Goal: Information Seeking & Learning: Compare options

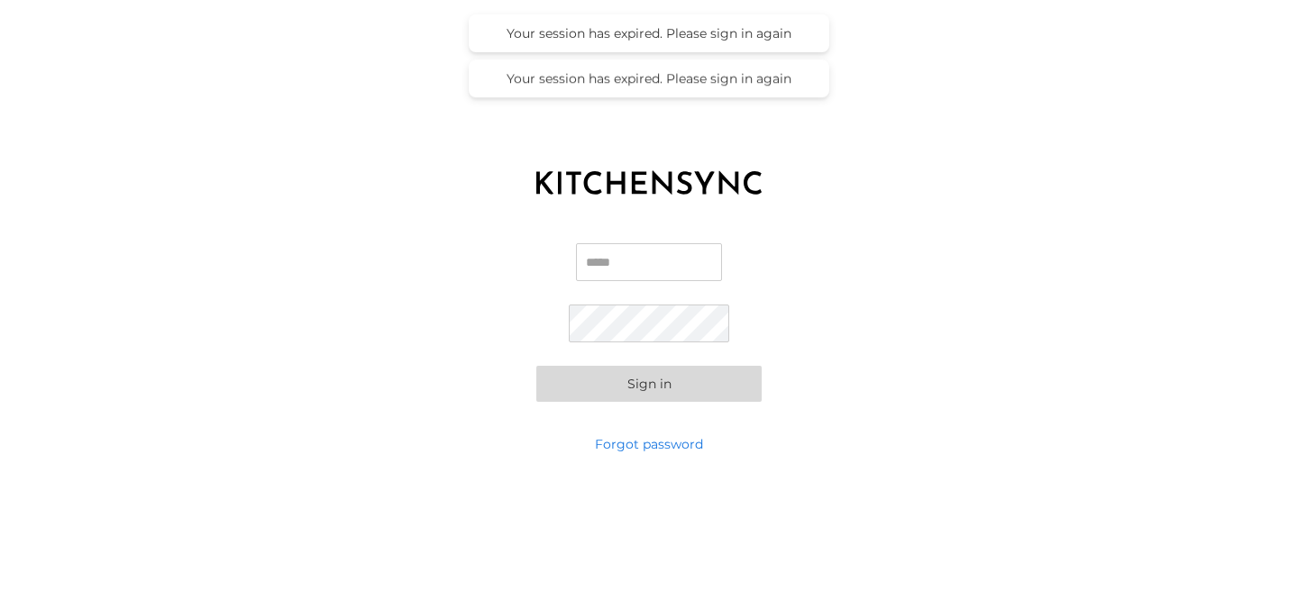
type input "**********"
click at [637, 385] on button "Sign in" at bounding box center [648, 384] width 225 height 36
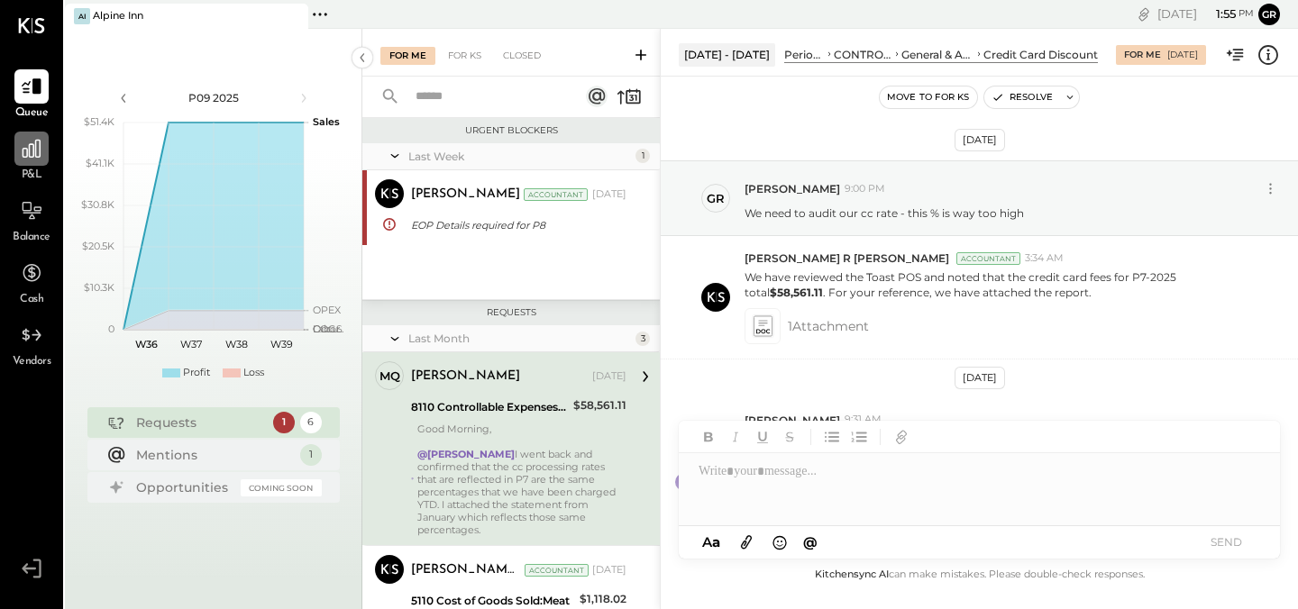
click at [40, 149] on icon at bounding box center [31, 148] width 23 height 23
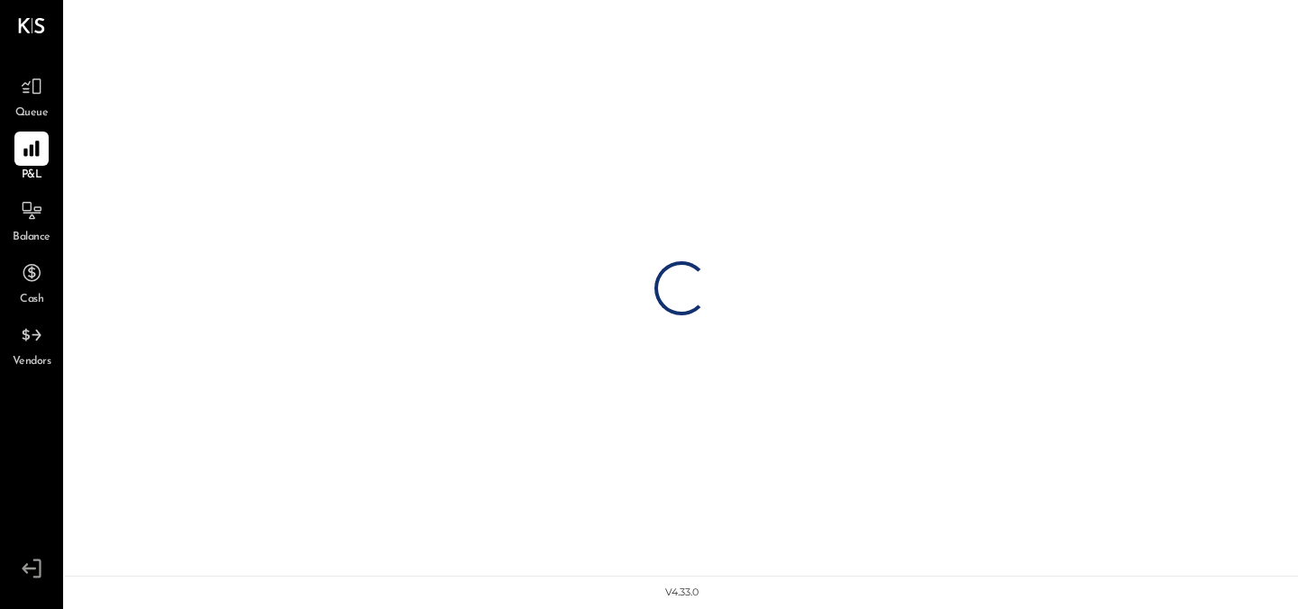
click at [22, 151] on icon at bounding box center [32, 149] width 22 height 22
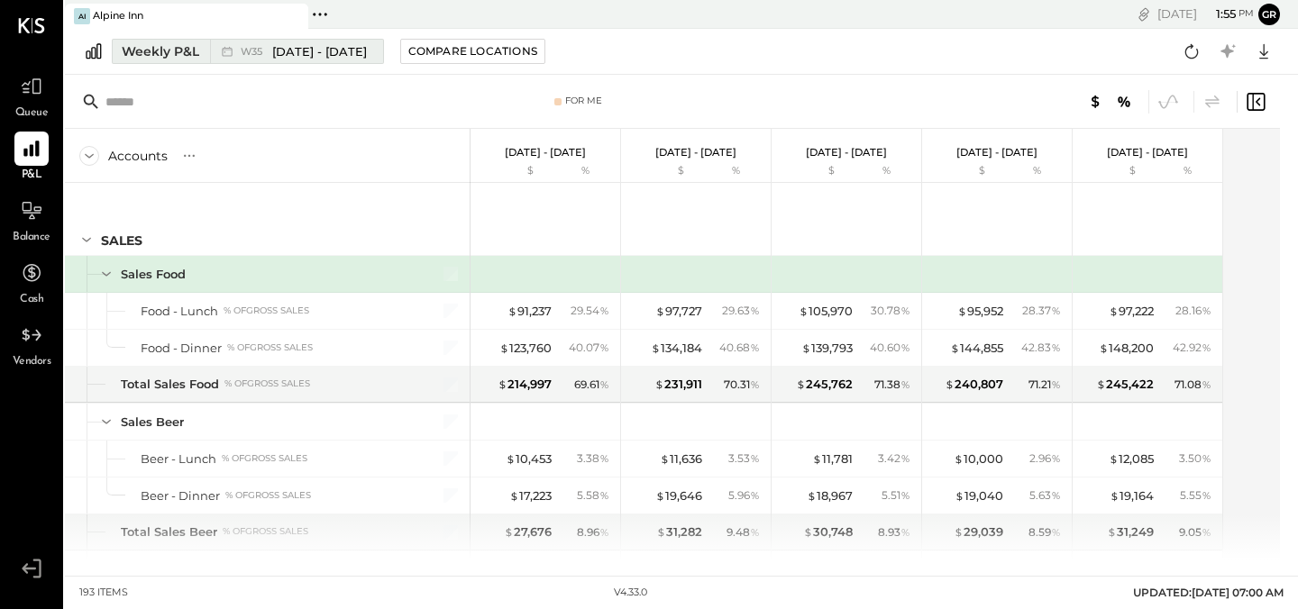
click at [177, 54] on div "Weekly P&L" at bounding box center [160, 51] width 77 height 18
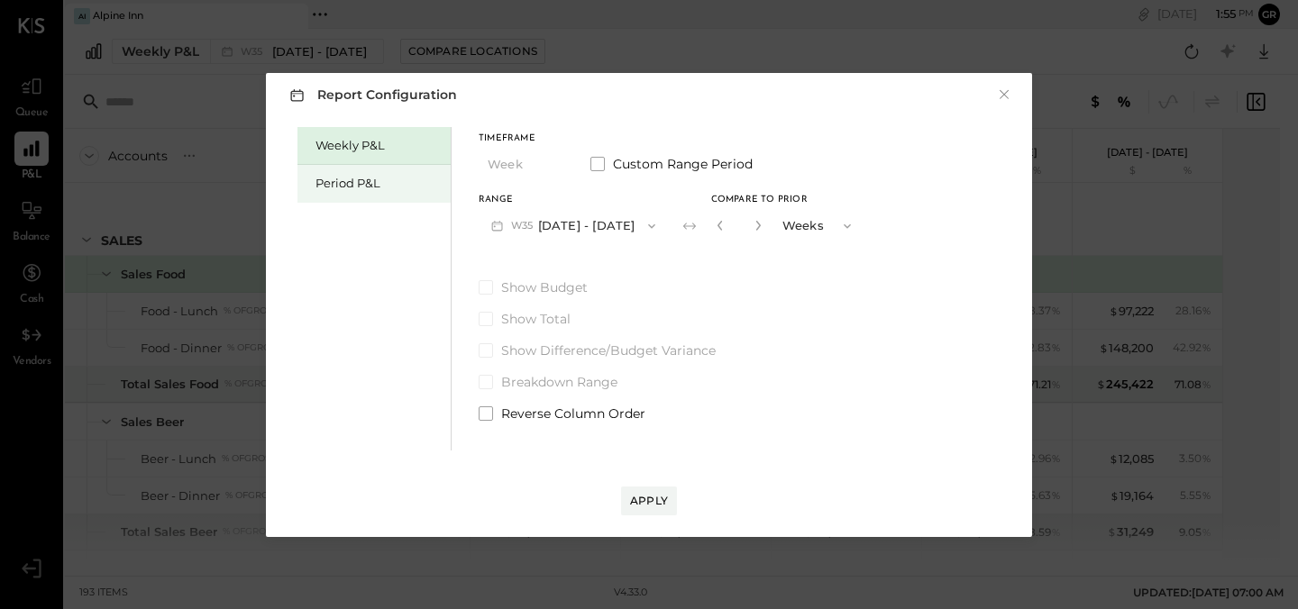
click at [342, 178] on div "Period P&L" at bounding box center [378, 183] width 126 height 17
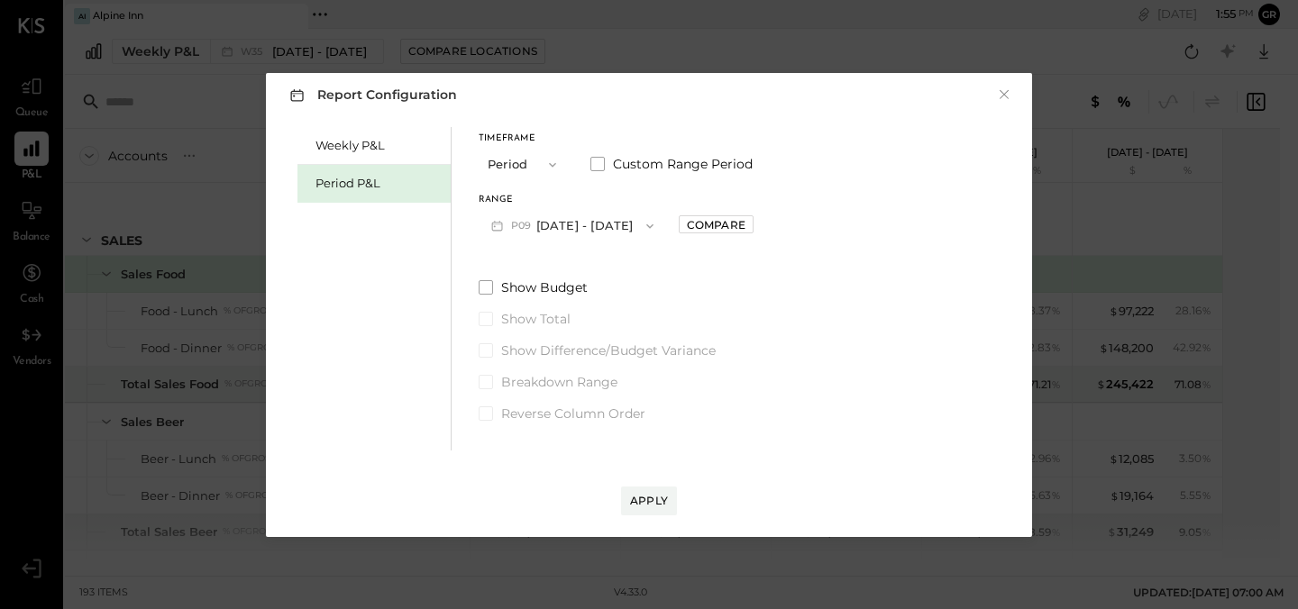
click at [556, 164] on icon "button" at bounding box center [552, 165] width 14 height 14
click at [531, 166] on div "Period" at bounding box center [523, 165] width 88 height 32
click at [658, 221] on button "P09 [DATE] - [DATE]" at bounding box center [572, 225] width 187 height 33
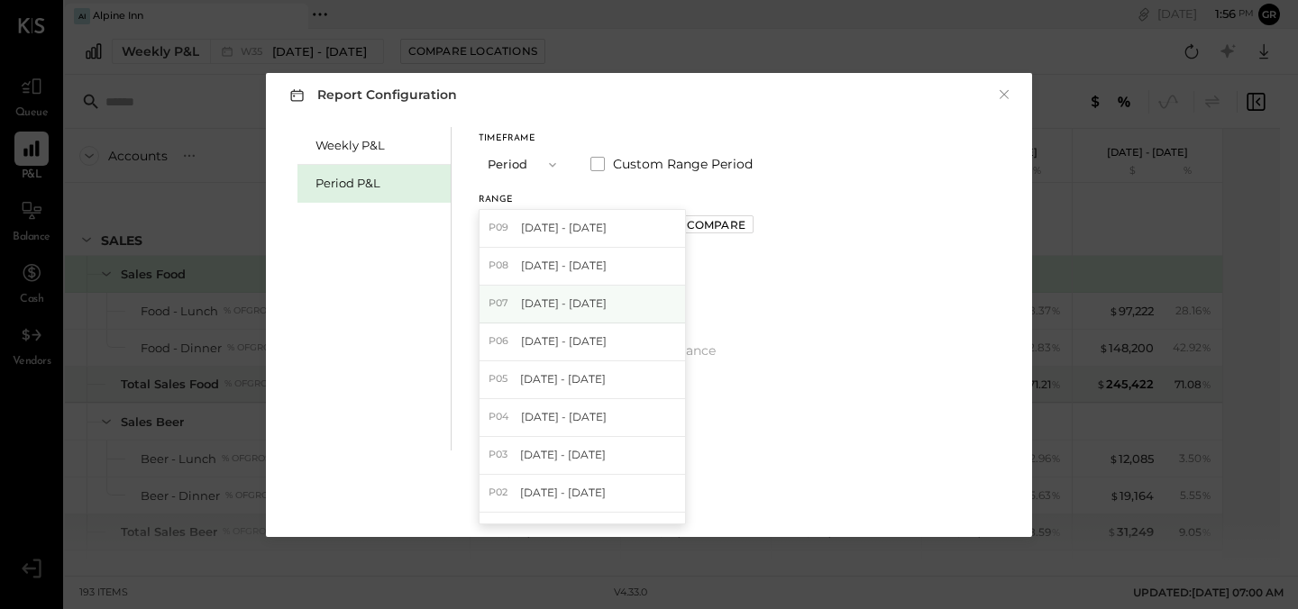
click at [601, 301] on span "[DATE] - [DATE]" at bounding box center [564, 303] width 86 height 15
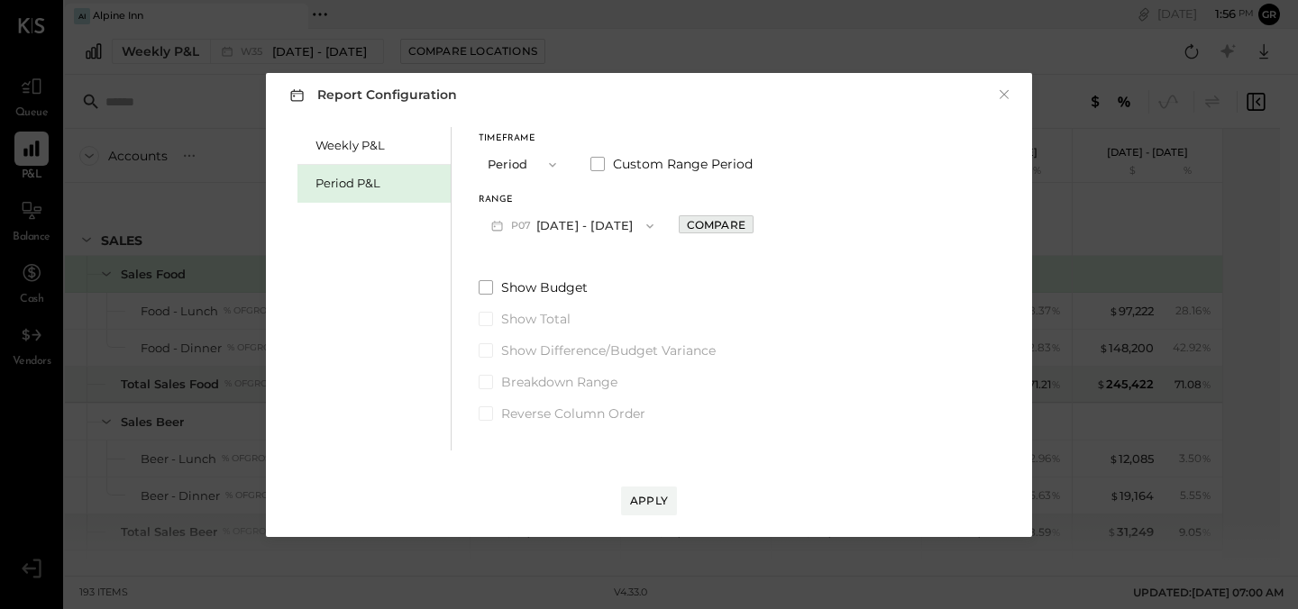
click at [739, 229] on div "Compare" at bounding box center [716, 224] width 59 height 15
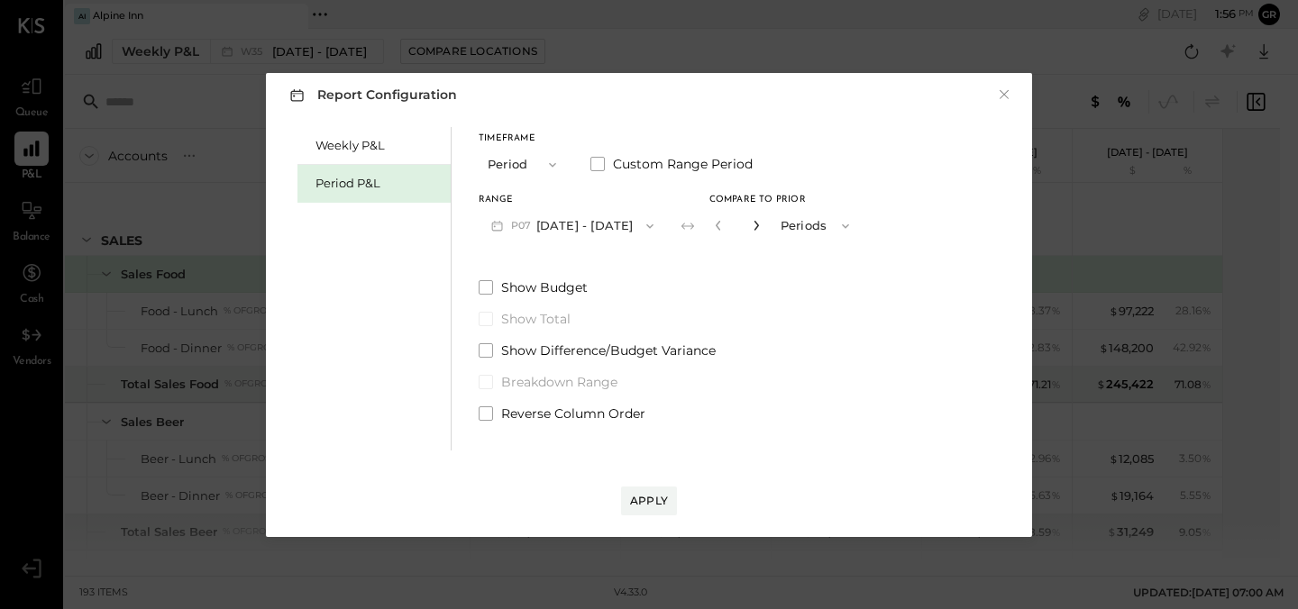
click at [758, 227] on icon "button" at bounding box center [755, 226] width 5 height 10
type input "*"
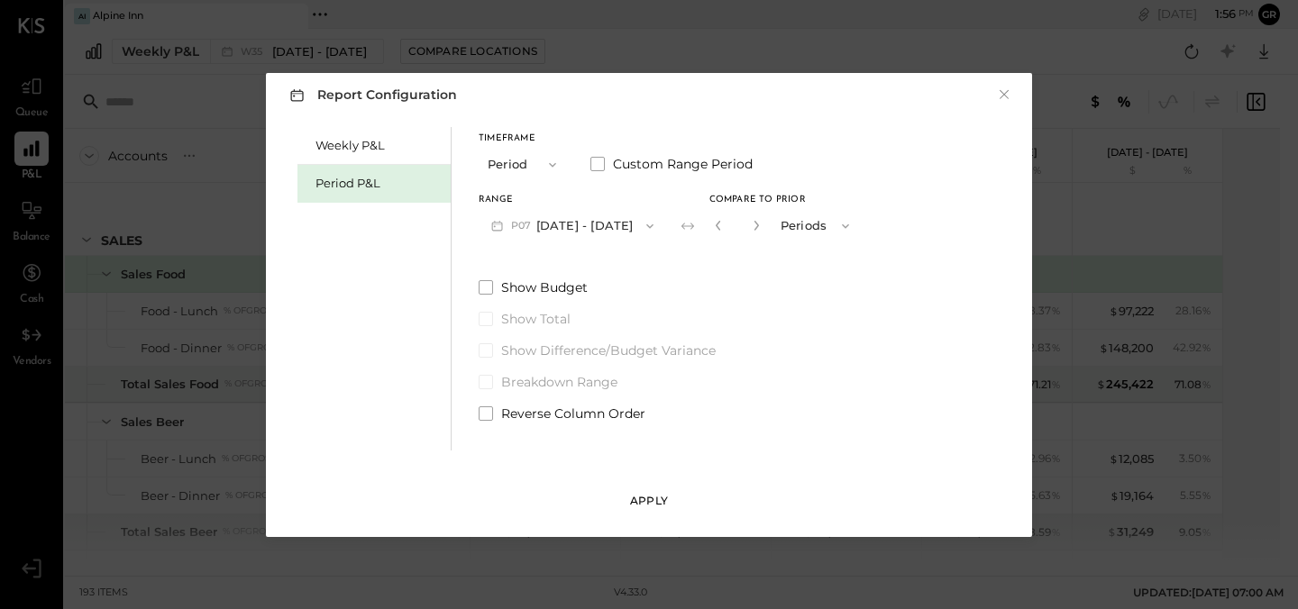
click at [648, 502] on div "Apply" at bounding box center [649, 500] width 38 height 15
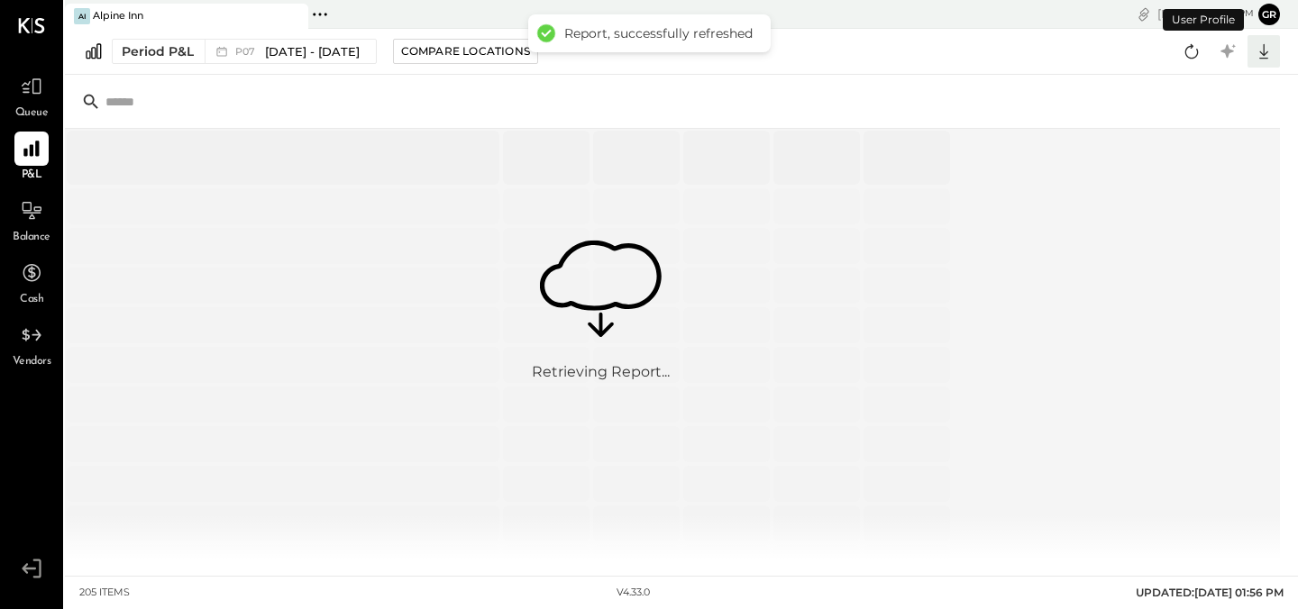
click at [1262, 48] on icon at bounding box center [1263, 51] width 23 height 23
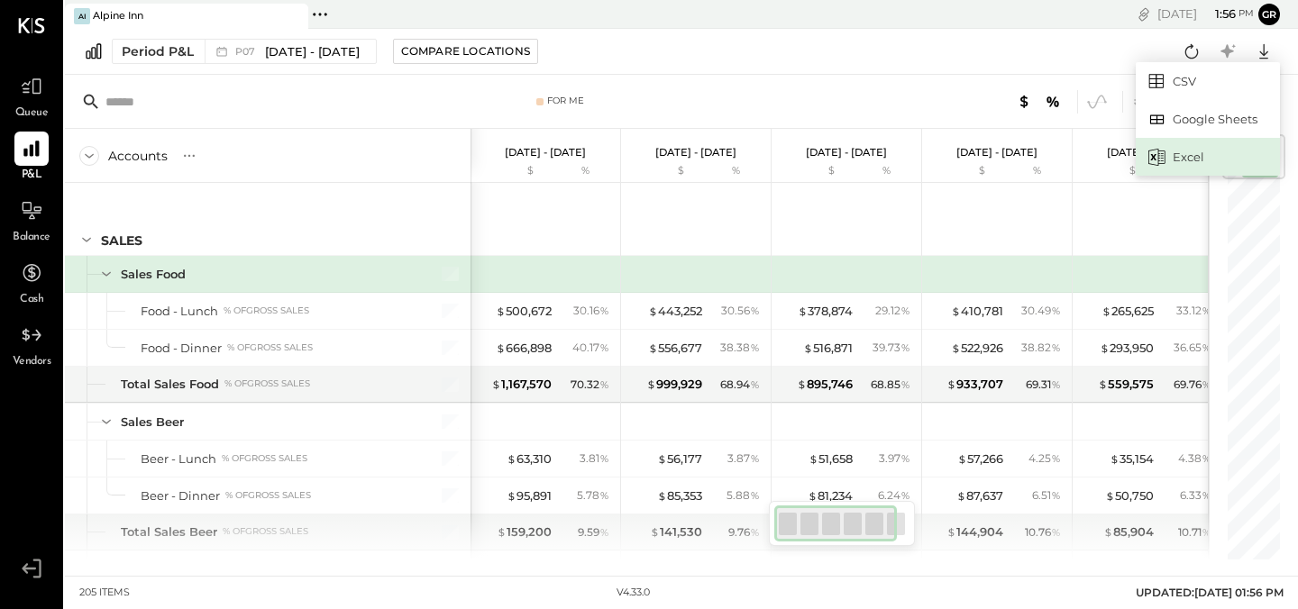
click at [1213, 162] on div "Excel" at bounding box center [1207, 157] width 144 height 38
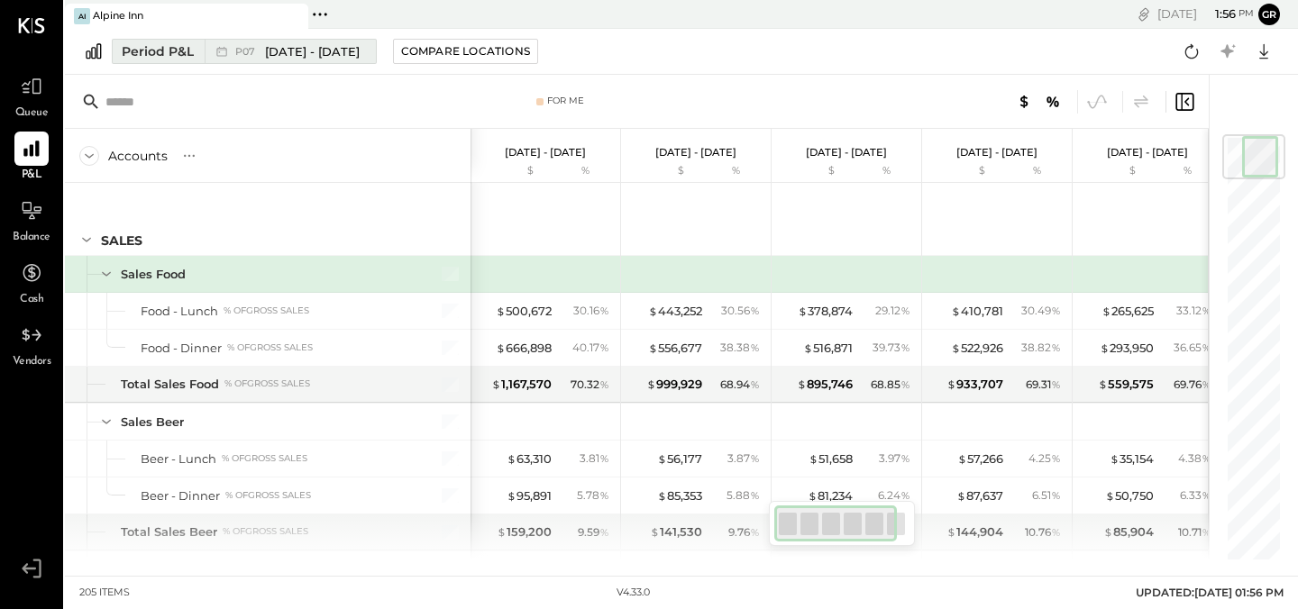
click at [171, 51] on div "Period P&L" at bounding box center [158, 51] width 72 height 18
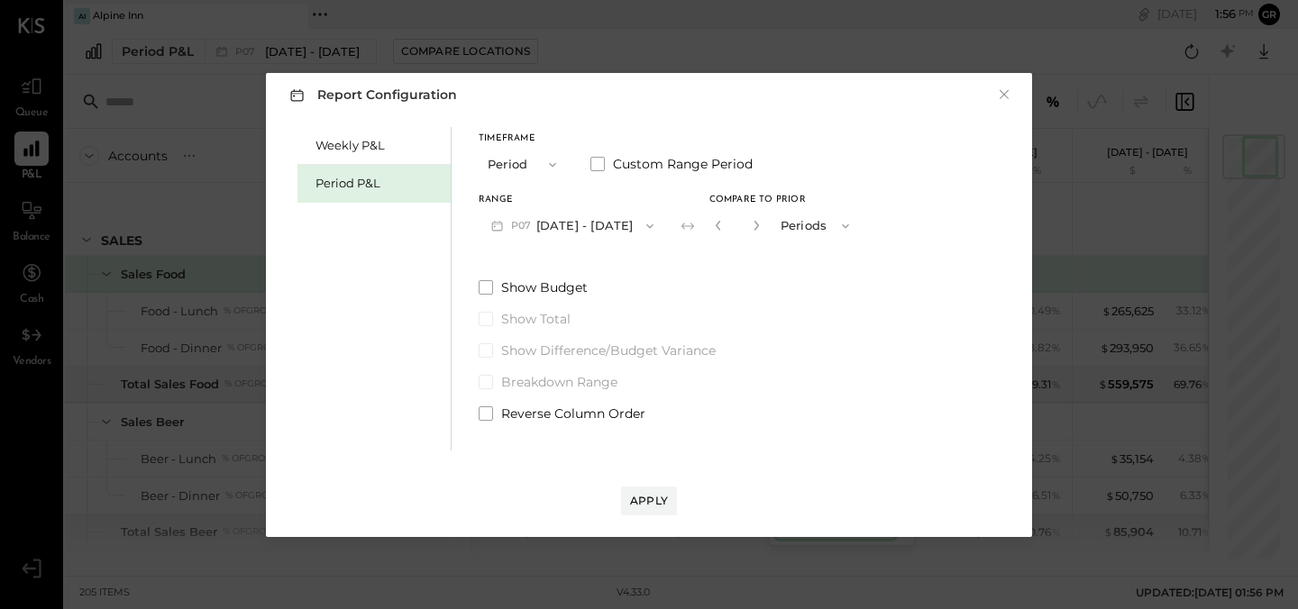
click at [528, 164] on button "Period" at bounding box center [524, 164] width 90 height 33
click at [507, 227] on span "YTD" at bounding box center [502, 229] width 18 height 12
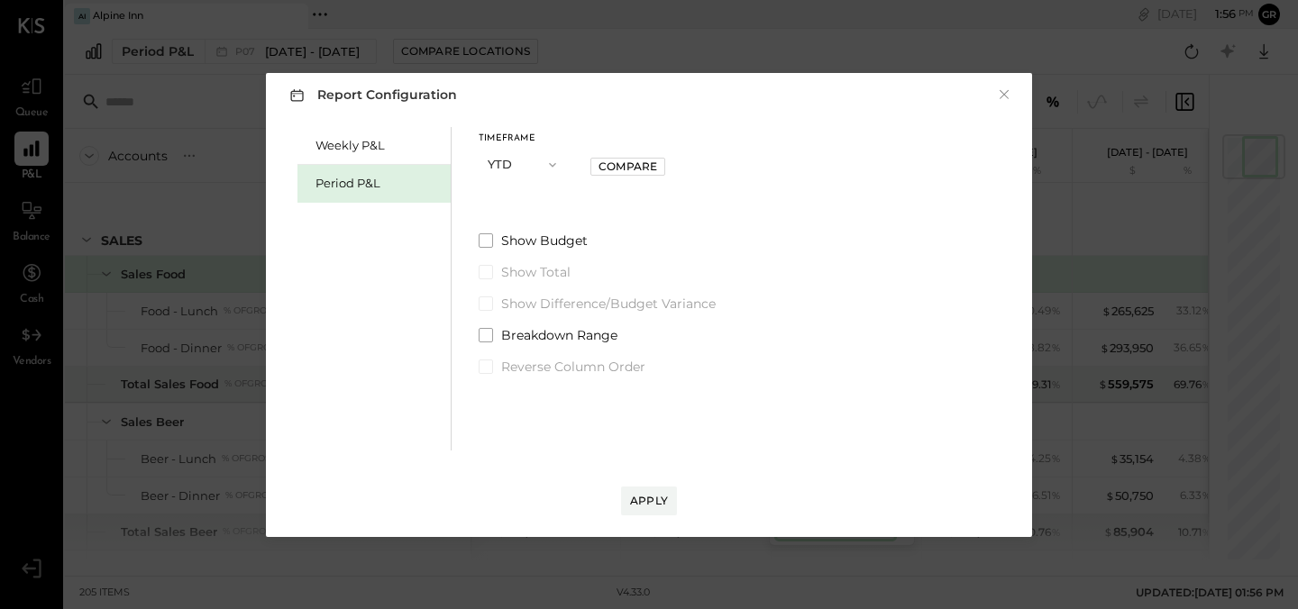
click at [552, 168] on icon "button" at bounding box center [552, 165] width 14 height 14
click at [533, 222] on div "YTD" at bounding box center [523, 229] width 88 height 32
click at [631, 166] on div "Compare" at bounding box center [627, 166] width 59 height 15
click at [664, 160] on button "button" at bounding box center [659, 164] width 14 height 20
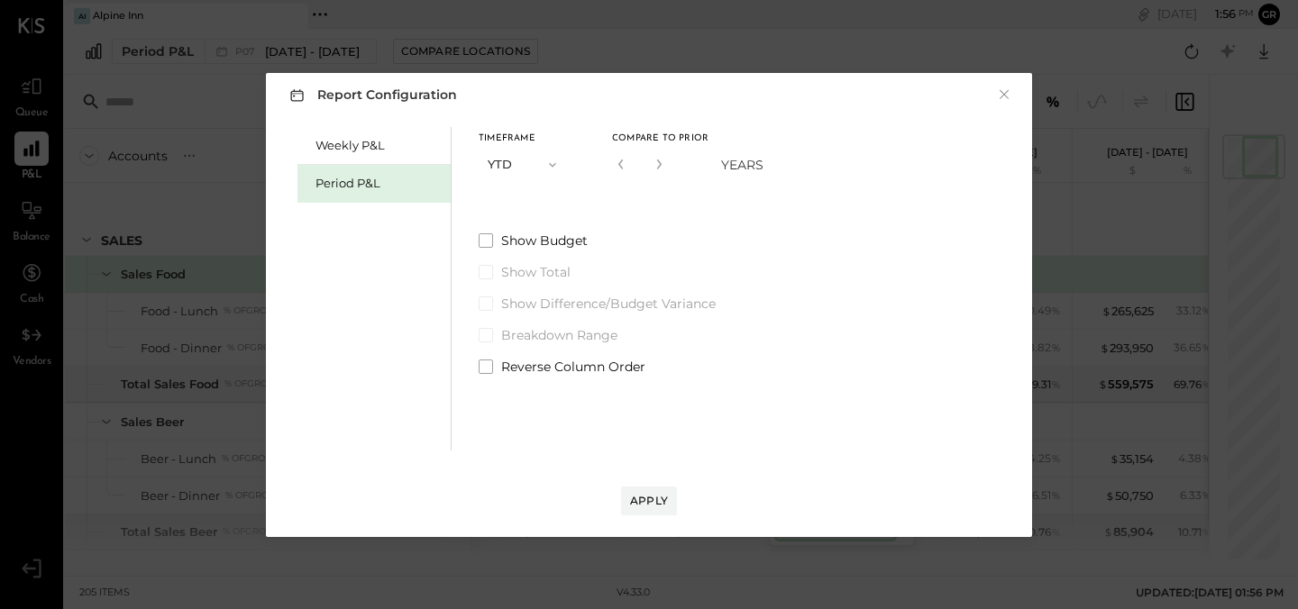
click at [664, 160] on button "button" at bounding box center [659, 164] width 14 height 20
type input "*"
click at [644, 501] on div "Apply" at bounding box center [649, 500] width 38 height 15
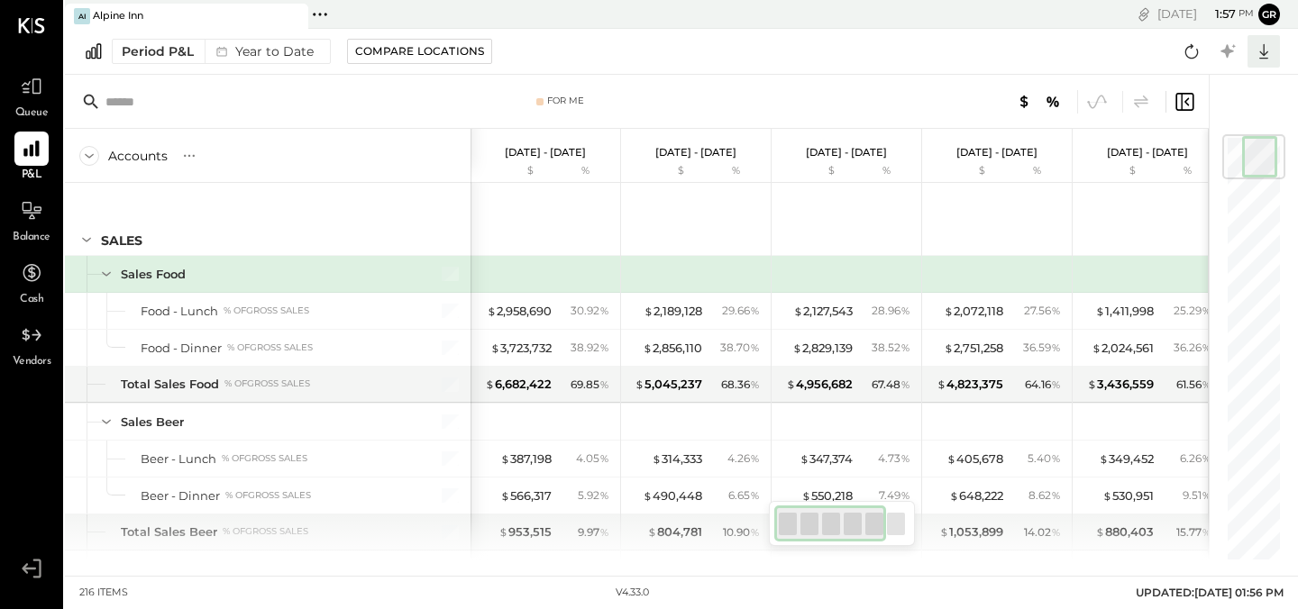
click at [1258, 53] on icon at bounding box center [1263, 51] width 23 height 23
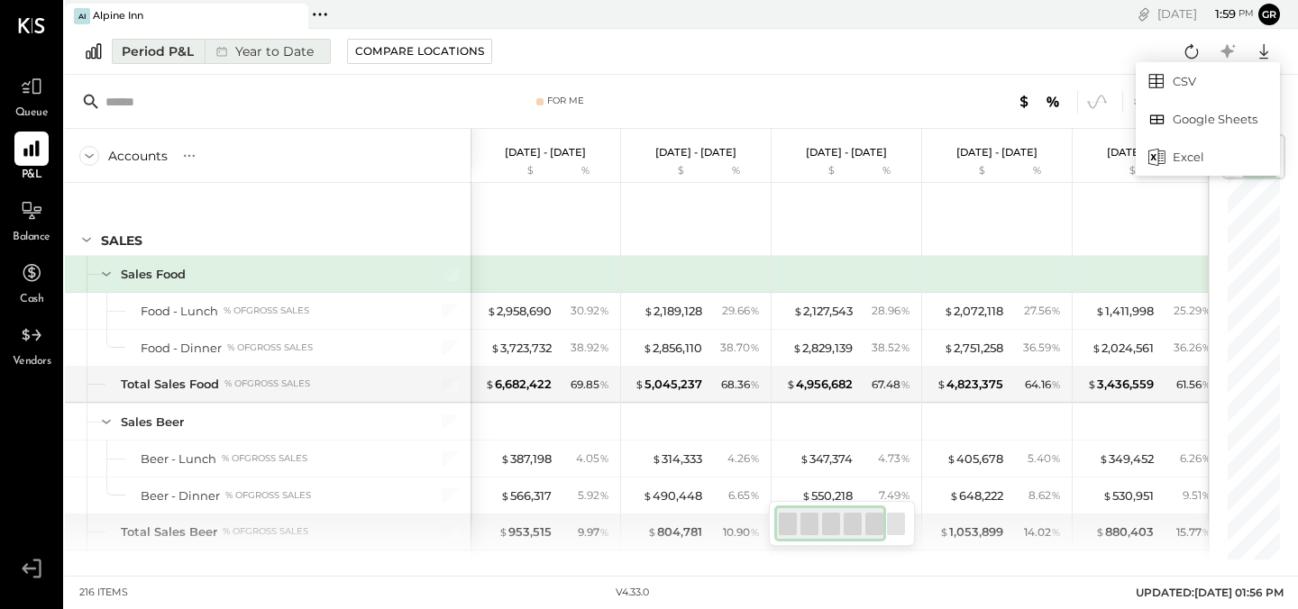
click at [289, 48] on div "Year to Date" at bounding box center [263, 51] width 116 height 23
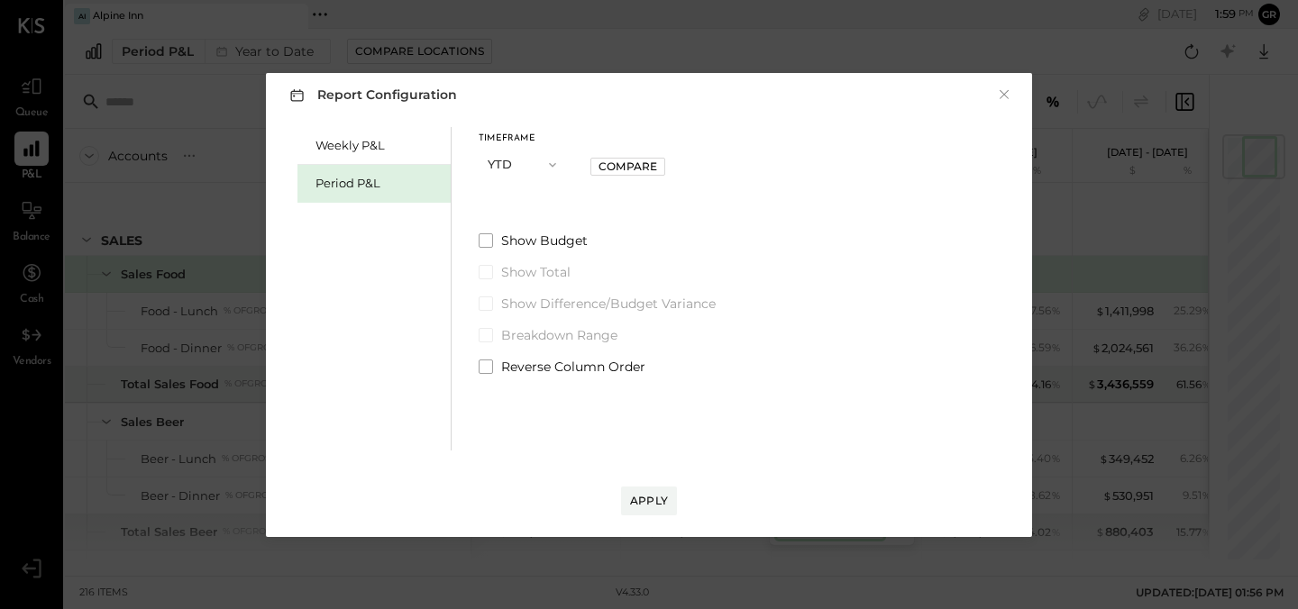
click at [552, 162] on icon "button" at bounding box center [552, 165] width 14 height 14
click at [514, 162] on span "Period" at bounding box center [511, 165] width 36 height 12
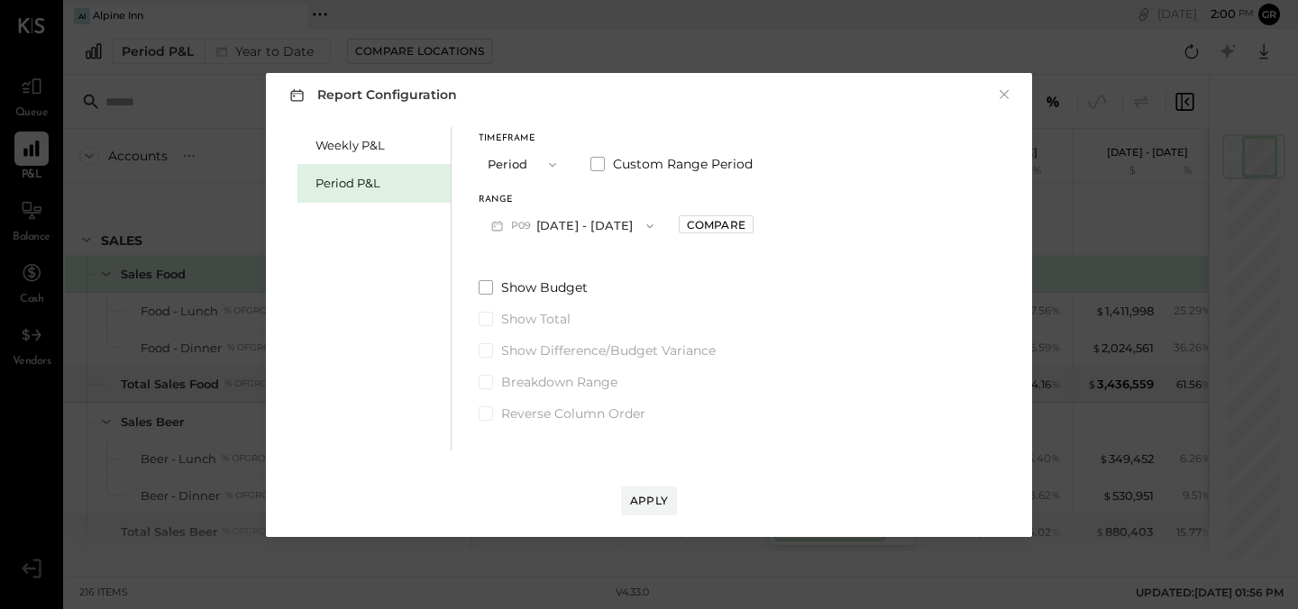
click at [549, 166] on icon "button" at bounding box center [552, 165] width 14 height 14
click at [546, 150] on div "Period" at bounding box center [523, 165] width 88 height 32
click at [643, 232] on icon "button" at bounding box center [650, 226] width 14 height 14
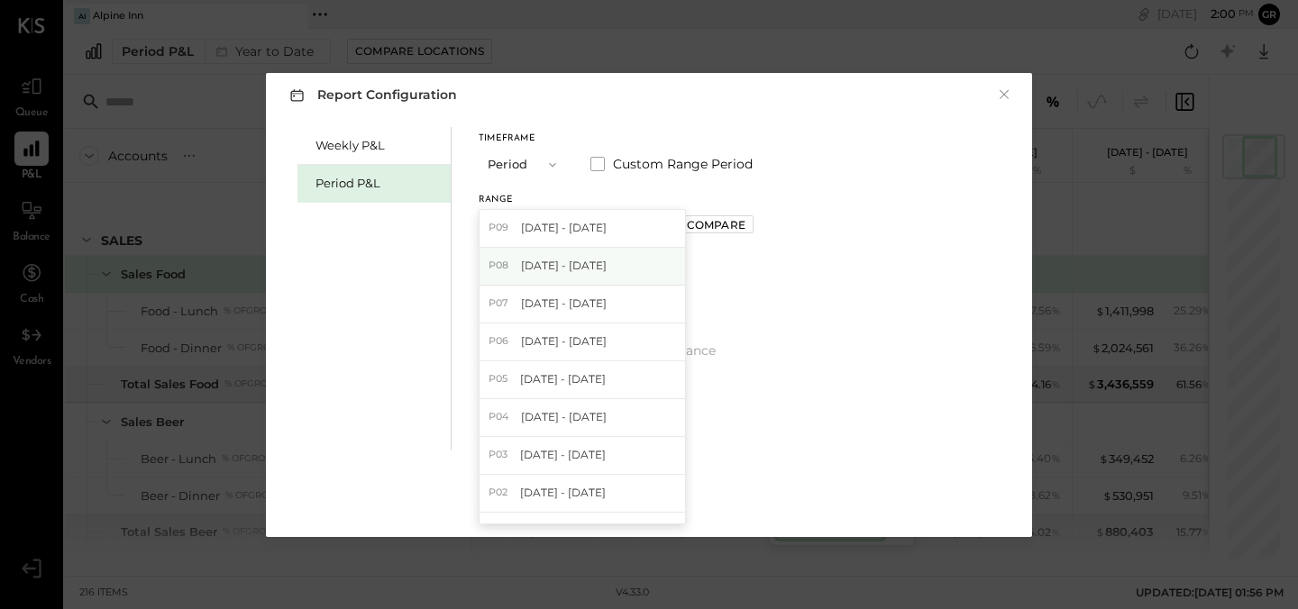
click at [610, 261] on div "P08 [DATE] - [DATE]" at bounding box center [581, 267] width 205 height 38
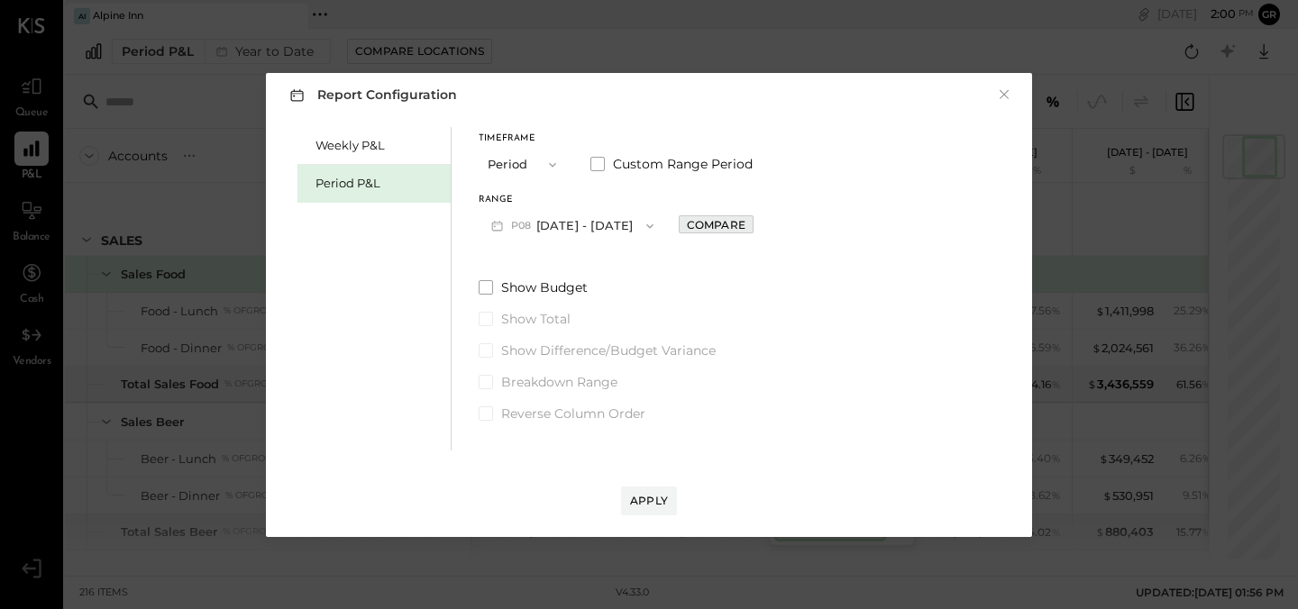
click at [710, 223] on div "Compare" at bounding box center [716, 224] width 59 height 15
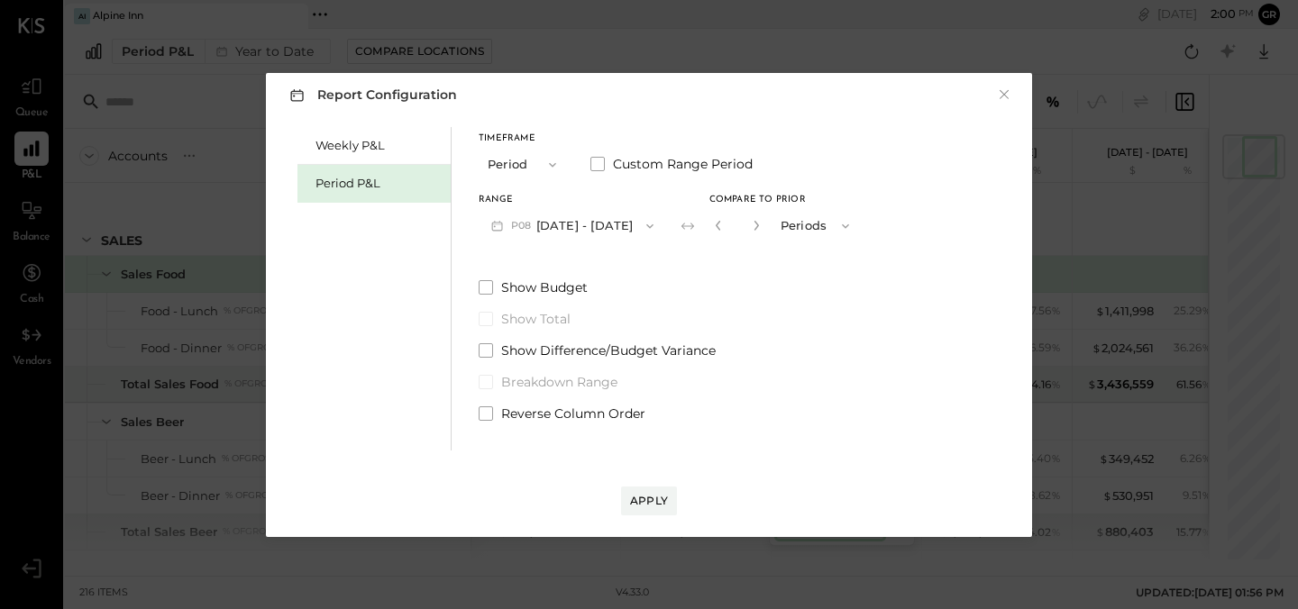
click at [750, 219] on button "button" at bounding box center [756, 225] width 14 height 20
click at [716, 228] on icon "button" at bounding box center [718, 225] width 11 height 11
type input "*"
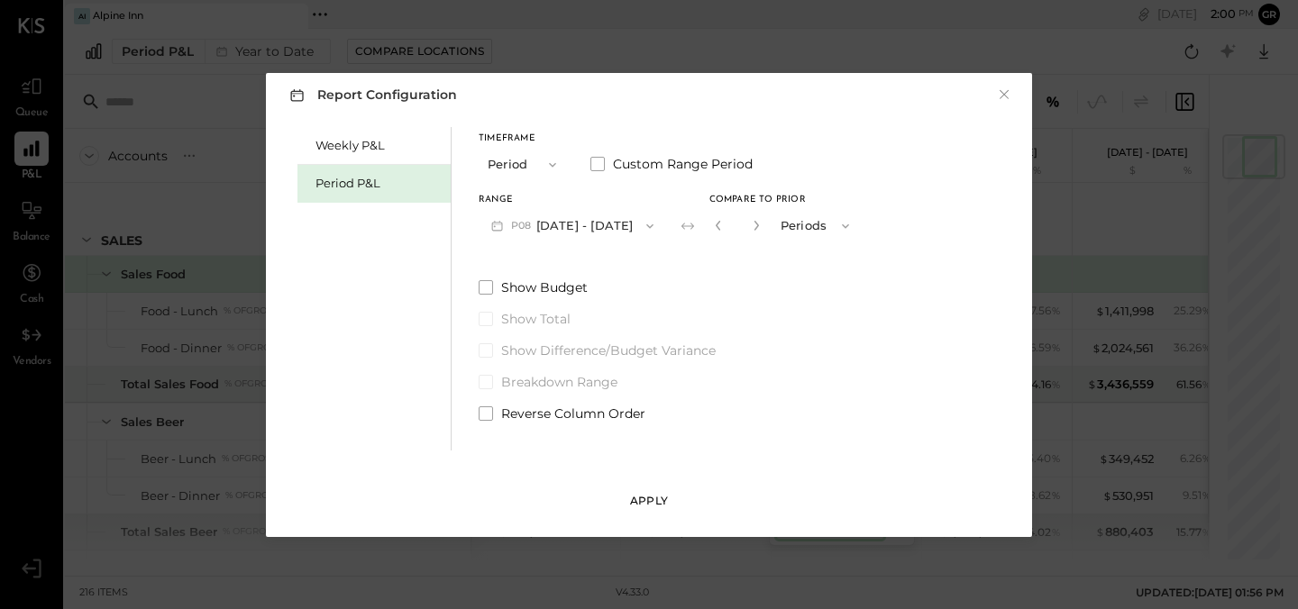
click at [644, 499] on div "Apply" at bounding box center [649, 500] width 38 height 15
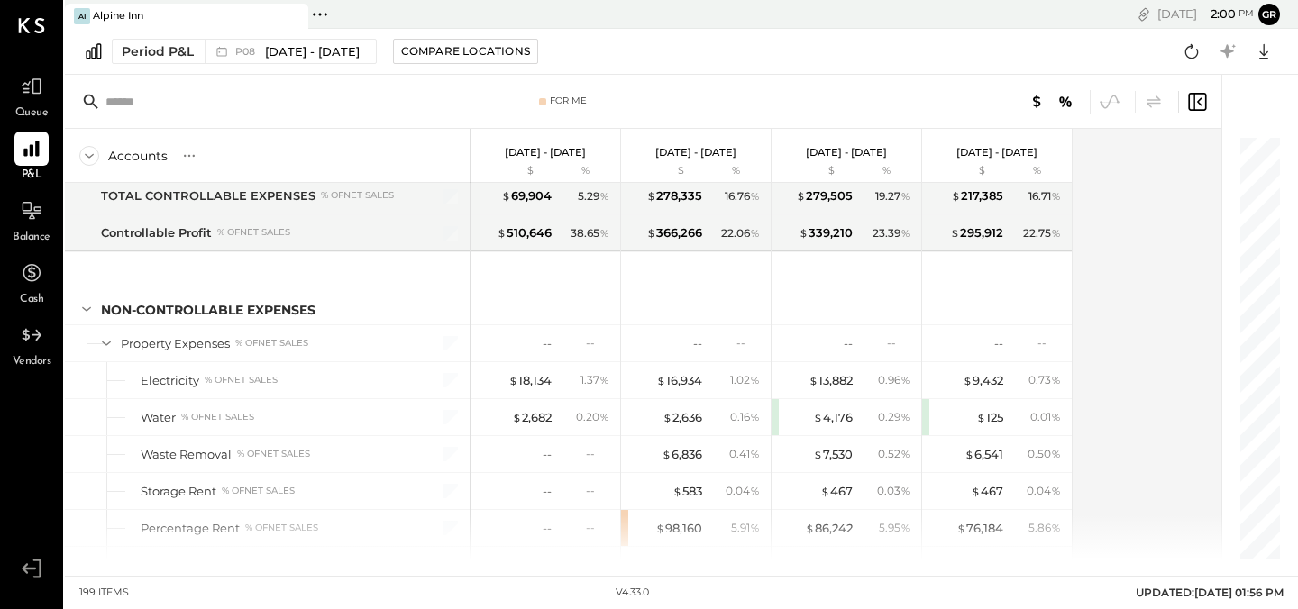
scroll to position [6239, 0]
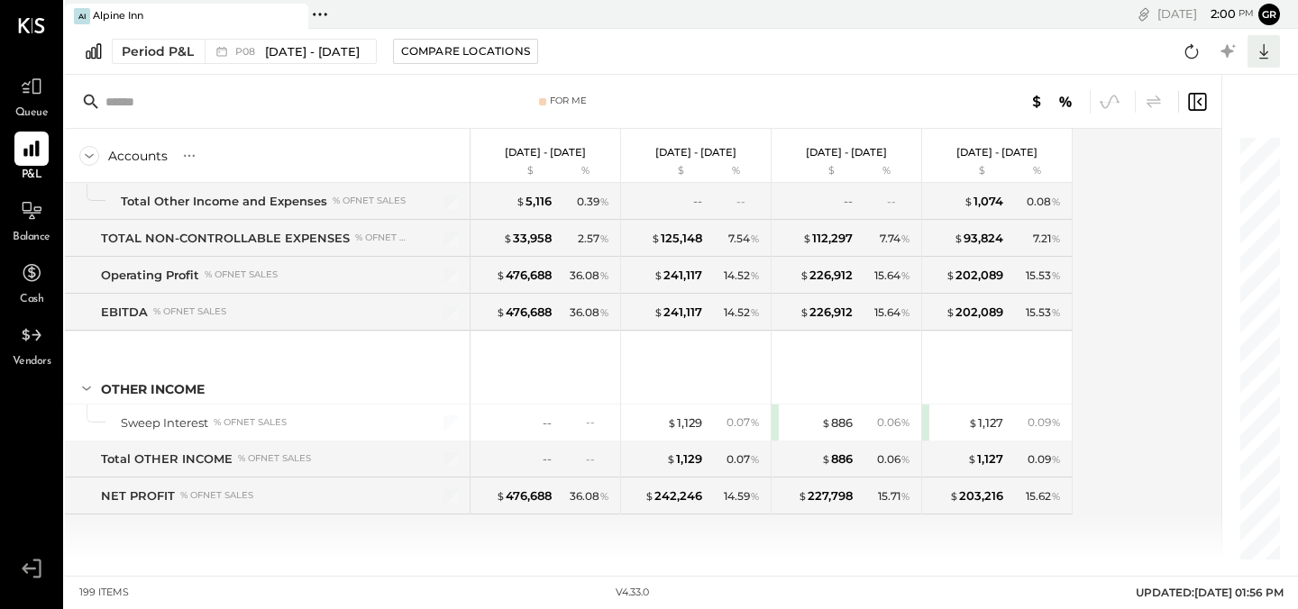
click at [1266, 53] on icon at bounding box center [1263, 51] width 9 height 15
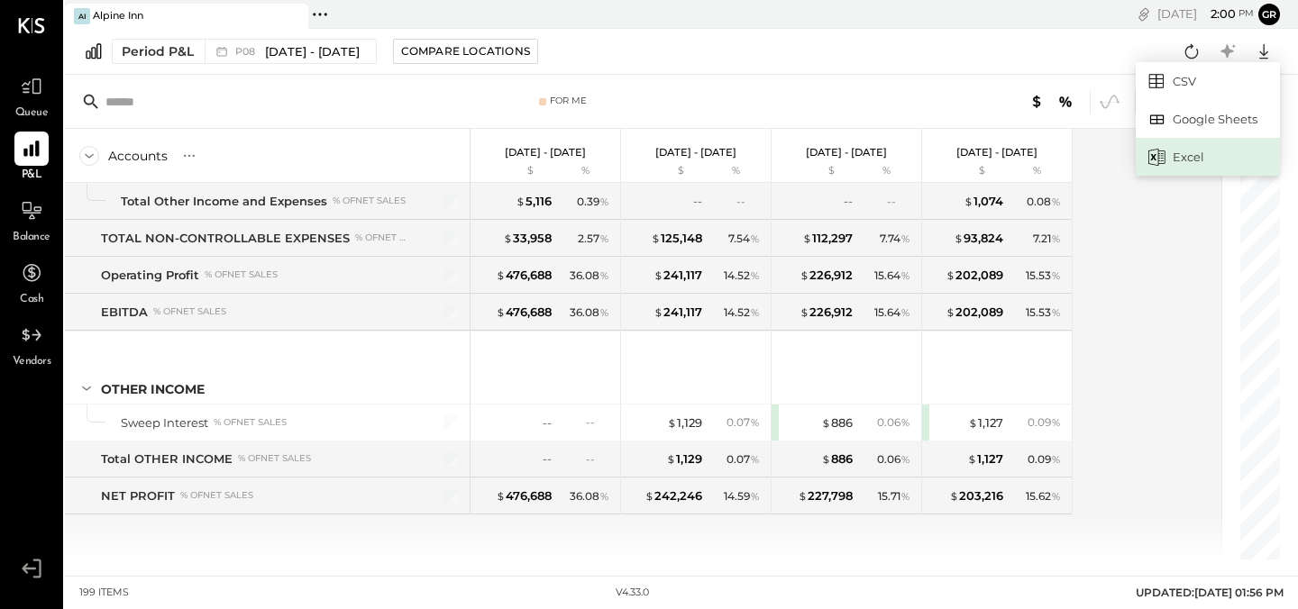
click at [1197, 155] on div "Excel" at bounding box center [1207, 157] width 144 height 38
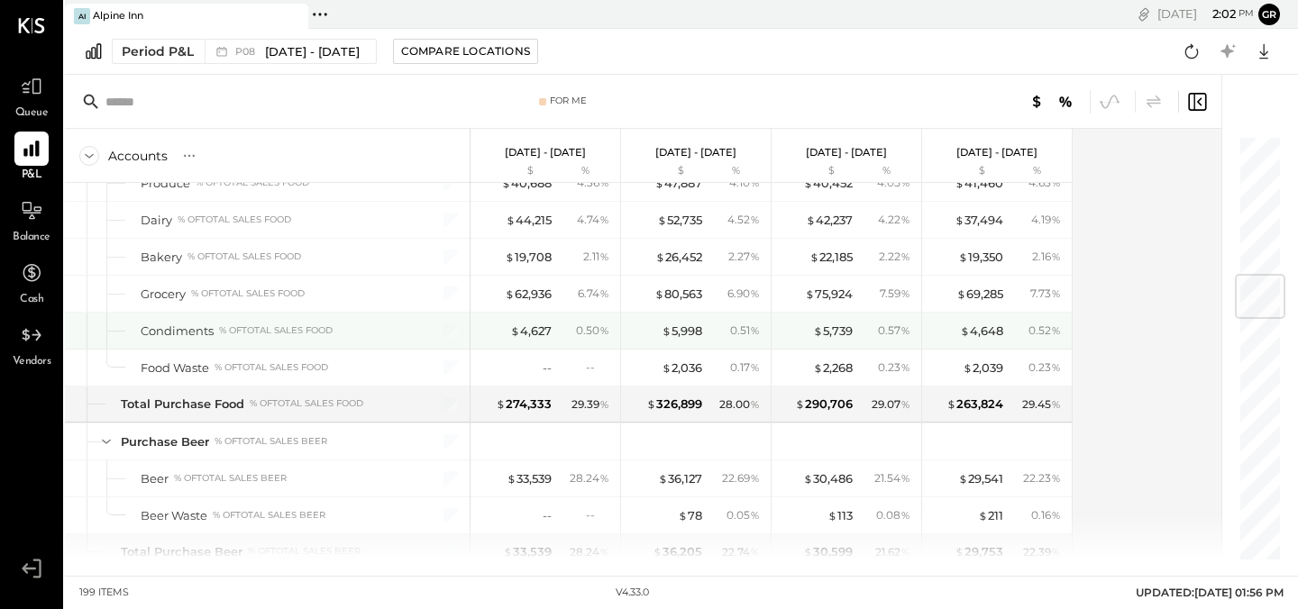
scroll to position [1167, 0]
